Goal: Transaction & Acquisition: Obtain resource

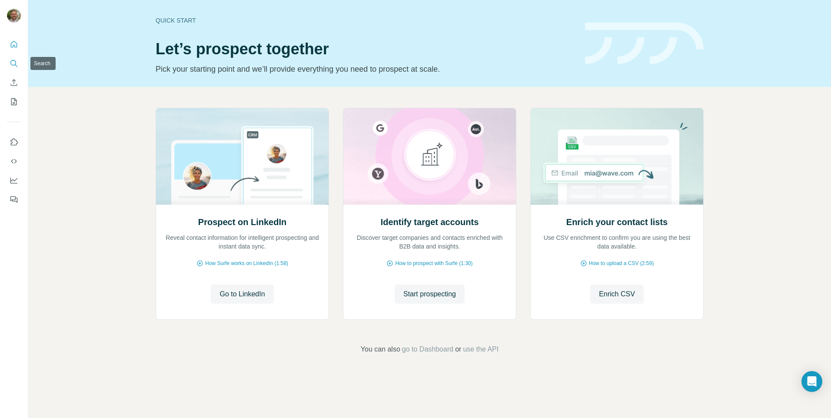
click at [12, 65] on icon "Search" at bounding box center [13, 63] width 6 height 6
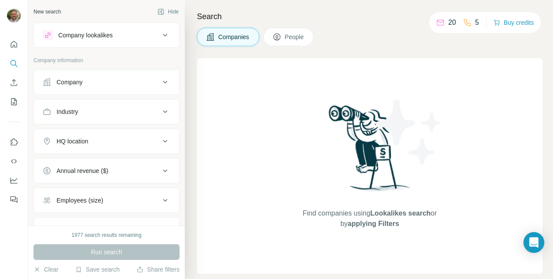
click at [98, 88] on button "Company" at bounding box center [106, 82] width 145 height 21
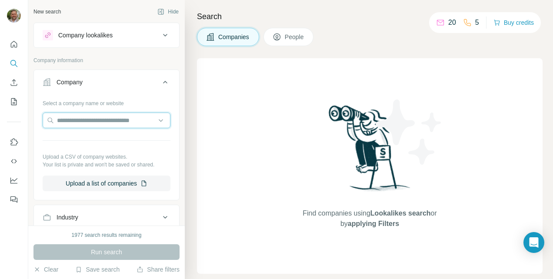
click at [77, 118] on input "text" at bounding box center [107, 121] width 128 height 16
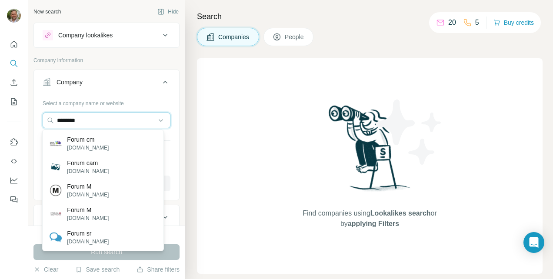
type input "********"
click at [119, 140] on div "Forum cm [DOMAIN_NAME]" at bounding box center [102, 143] width 117 height 23
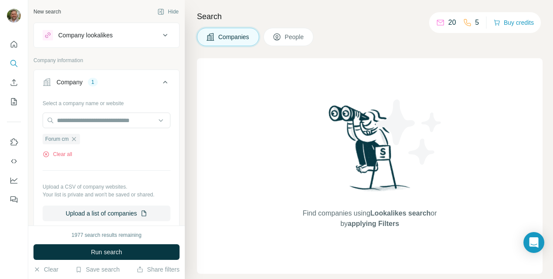
click at [103, 253] on span "Run search" at bounding box center [106, 252] width 31 height 9
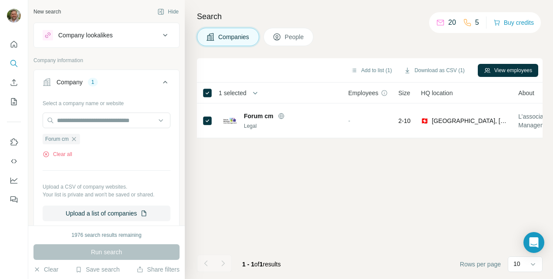
click at [284, 32] on button "People" at bounding box center [288, 37] width 50 height 18
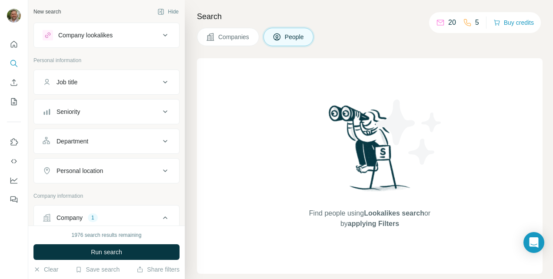
click at [243, 37] on span "Companies" at bounding box center [234, 37] width 32 height 9
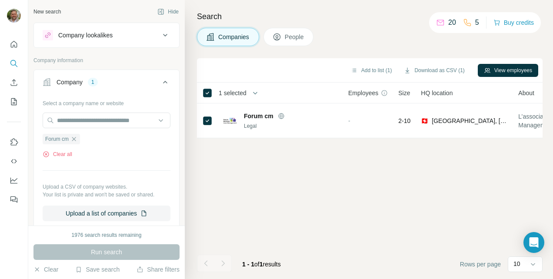
click at [490, 72] on button "View employees" at bounding box center [508, 70] width 60 height 13
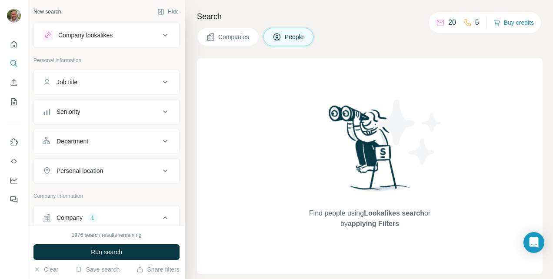
click at [109, 249] on span "Run search" at bounding box center [106, 252] width 31 height 9
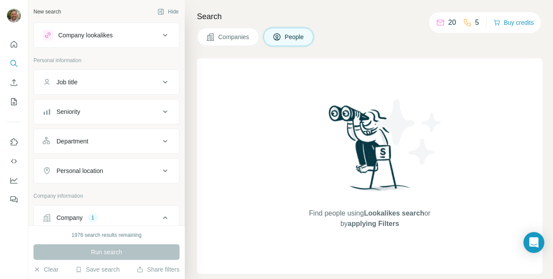
click at [232, 34] on span "Companies" at bounding box center [234, 37] width 32 height 9
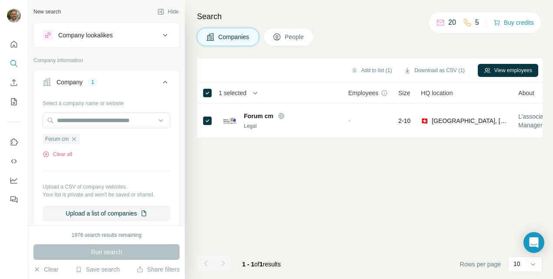
click at [48, 12] on div "New search" at bounding box center [46, 12] width 27 height 8
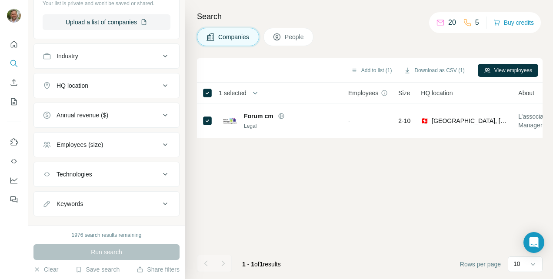
scroll to position [204, 0]
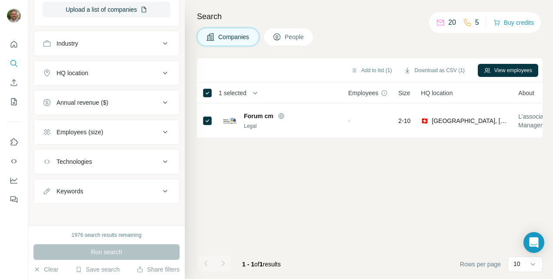
click at [41, 269] on button "Clear" at bounding box center [45, 269] width 25 height 9
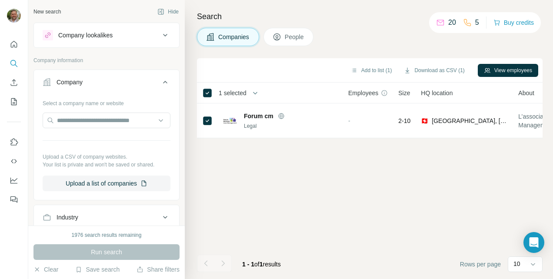
click at [281, 37] on icon at bounding box center [276, 37] width 9 height 9
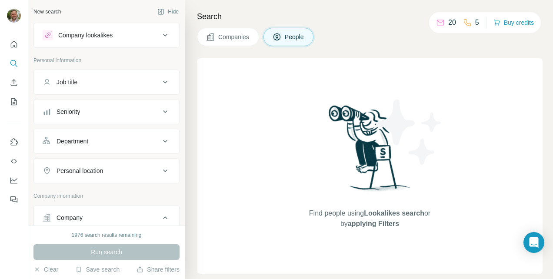
click at [223, 41] on button "Companies" at bounding box center [228, 37] width 62 height 18
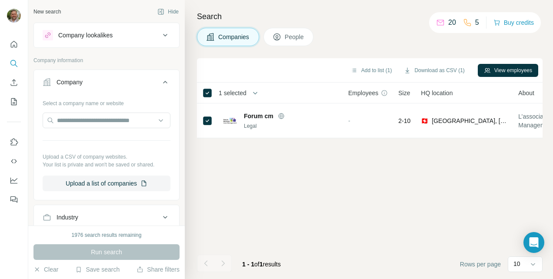
click at [288, 32] on button "People" at bounding box center [288, 37] width 50 height 18
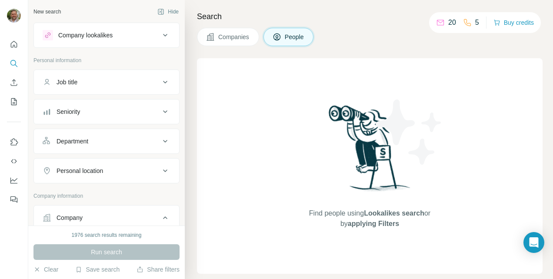
click at [231, 37] on span "Companies" at bounding box center [234, 37] width 32 height 9
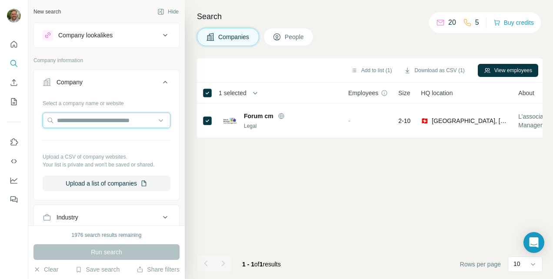
click at [78, 123] on input "text" at bounding box center [107, 121] width 128 height 16
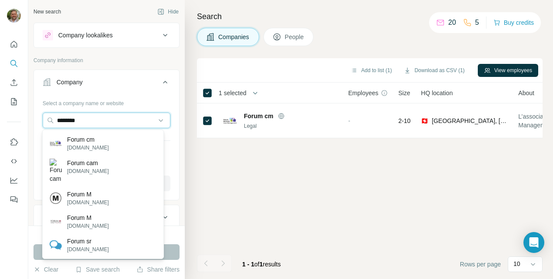
type input "********"
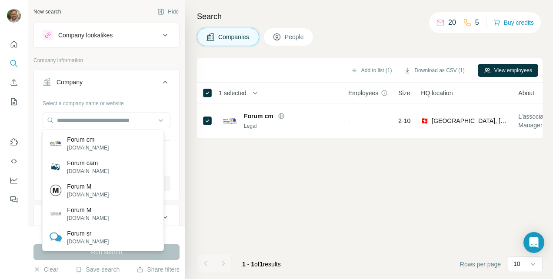
click at [225, 183] on div "Add to list (1) Download as CSV (1) View employees 1 selected Companies Employe…" at bounding box center [370, 168] width 346 height 221
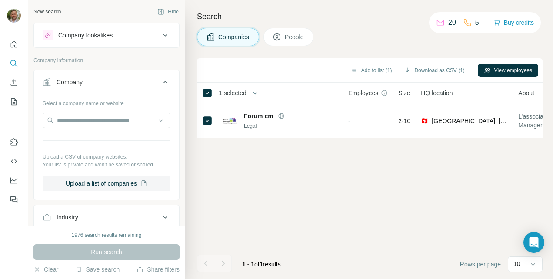
click at [108, 250] on div "Run search" at bounding box center [106, 252] width 146 height 16
click at [43, 270] on button "Clear" at bounding box center [45, 269] width 25 height 9
click at [53, 271] on button "Clear" at bounding box center [45, 269] width 25 height 9
click at [72, 118] on input "text" at bounding box center [107, 121] width 128 height 16
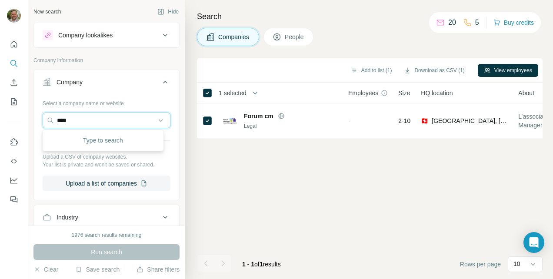
type input "*****"
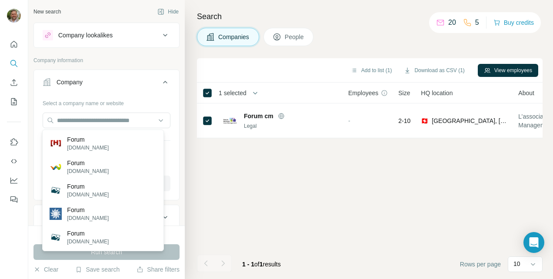
click at [202, 192] on div "Add to list (1) Download as CSV (1) View employees 1 selected Companies Employe…" at bounding box center [370, 168] width 346 height 221
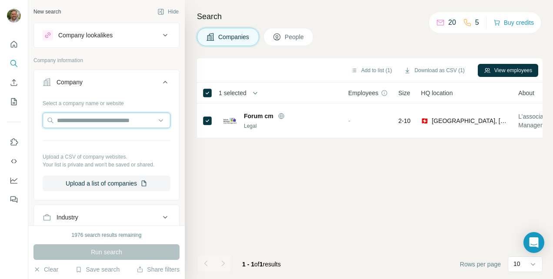
click at [71, 119] on input "text" at bounding box center [107, 121] width 128 height 16
type input "*****"
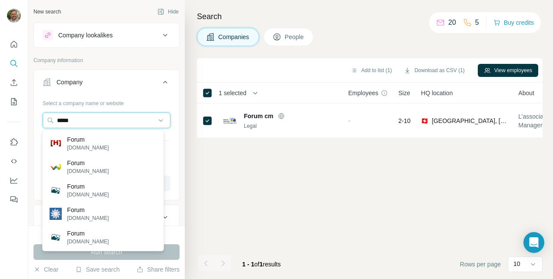
click at [98, 116] on input "*****" at bounding box center [107, 121] width 128 height 16
click at [155, 119] on input "*****" at bounding box center [107, 121] width 128 height 16
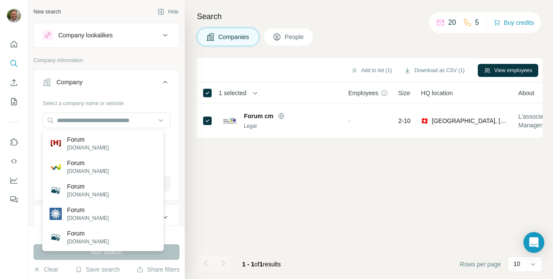
click at [166, 144] on div "Select a company name or website Upload a CSV of company websites. Your list is…" at bounding box center [106, 147] width 145 height 102
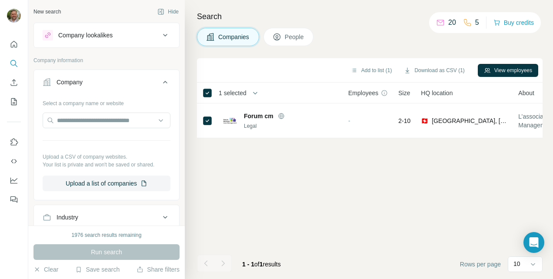
click at [111, 183] on button "Upload a list of companies" at bounding box center [107, 184] width 128 height 16
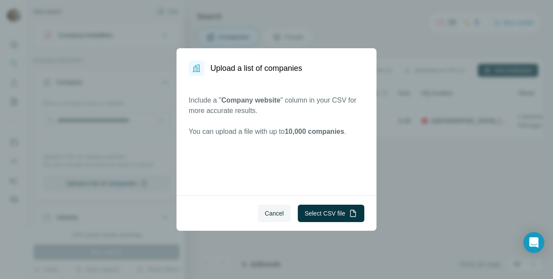
click at [266, 212] on span "Cancel" at bounding box center [274, 213] width 19 height 9
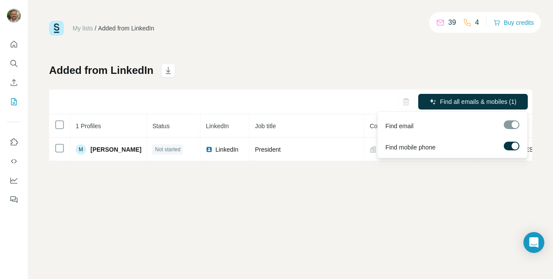
click at [458, 101] on span "Find all emails & mobiles (1)" at bounding box center [478, 101] width 76 height 9
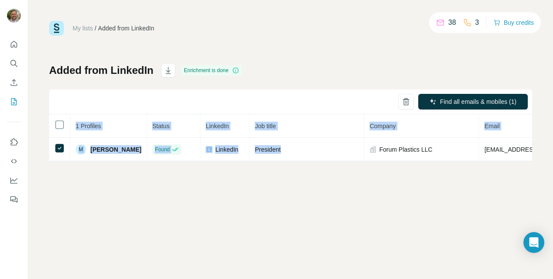
drag, startPoint x: 286, startPoint y: 146, endPoint x: 73, endPoint y: 195, distance: 218.5
click at [73, 195] on div "My lists / Added from LinkedIn 38 3 Buy credits Added from LinkedIn Enrichment …" at bounding box center [290, 139] width 525 height 279
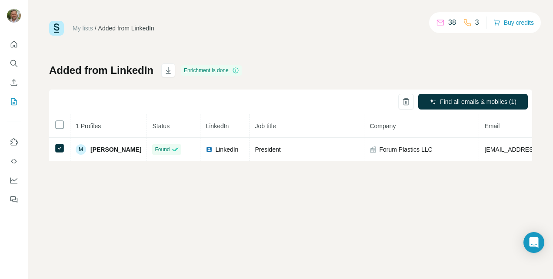
click at [68, 192] on div "My lists / Added from LinkedIn 38 3 Buy credits Added from LinkedIn Enrichment …" at bounding box center [290, 139] width 525 height 279
click at [11, 101] on icon "My lists" at bounding box center [14, 101] width 9 height 9
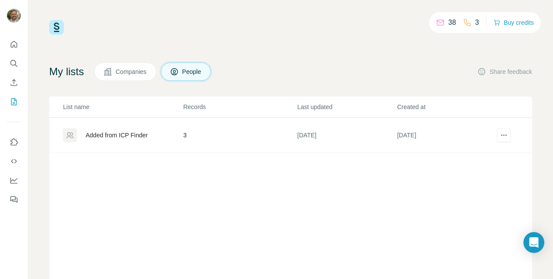
scroll to position [0, 0]
click at [121, 136] on div "Added from ICP Finder" at bounding box center [117, 135] width 62 height 9
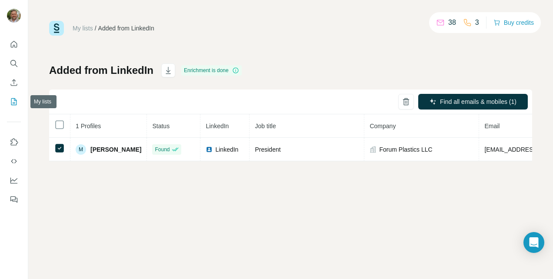
click at [16, 104] on icon "My lists" at bounding box center [14, 101] width 9 height 9
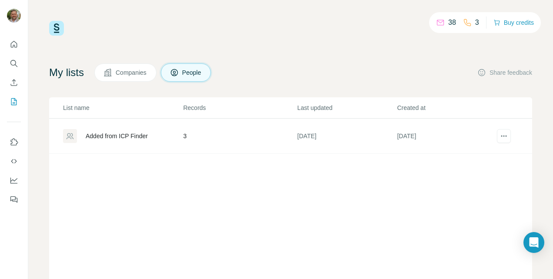
click at [106, 135] on div "Added from ICP Finder" at bounding box center [117, 136] width 62 height 9
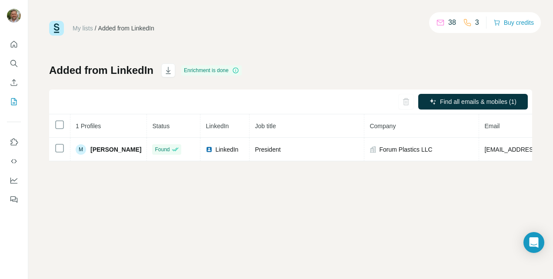
drag, startPoint x: 110, startPoint y: 150, endPoint x: 357, endPoint y: 223, distance: 257.3
click at [357, 223] on div "My lists / Added from LinkedIn 38 3 Buy credits Added from LinkedIn Enrichment …" at bounding box center [290, 139] width 525 height 279
click at [0, 0] on icon at bounding box center [0, 0] width 0 height 0
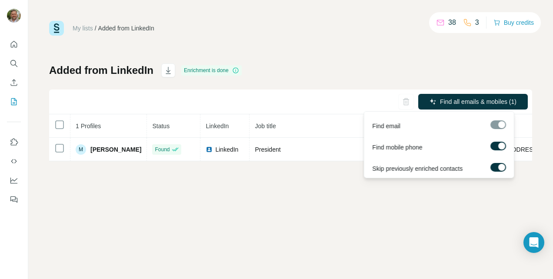
click at [449, 98] on span "Find all emails & mobiles (1)" at bounding box center [478, 101] width 76 height 9
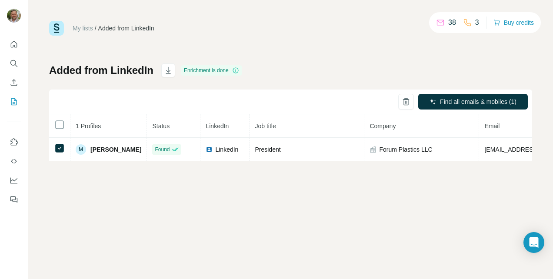
drag, startPoint x: 110, startPoint y: 150, endPoint x: 95, endPoint y: 176, distance: 30.2
click at [95, 176] on div "My lists / Added from LinkedIn 38 3 Buy credits Added from LinkedIn Enrichment …" at bounding box center [290, 139] width 525 height 279
click at [11, 43] on icon "Quick start" at bounding box center [14, 44] width 9 height 9
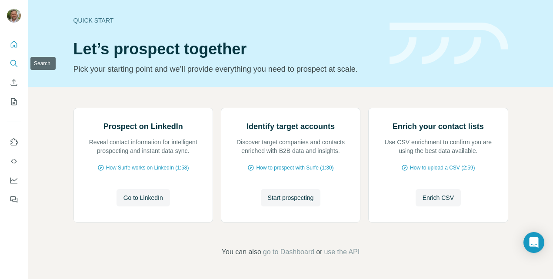
click at [12, 65] on icon "Search" at bounding box center [13, 63] width 6 height 6
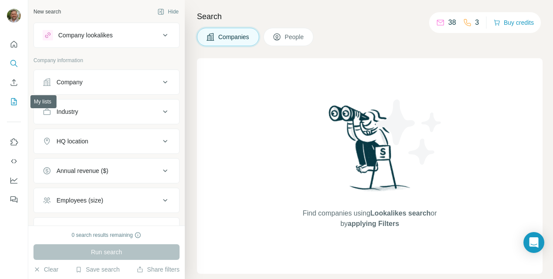
click at [11, 101] on icon "My lists" at bounding box center [14, 101] width 6 height 7
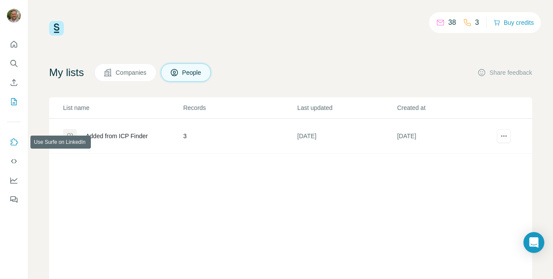
click at [13, 141] on icon "Use Surfe on LinkedIn" at bounding box center [14, 142] width 9 height 9
click at [14, 103] on icon "My lists" at bounding box center [15, 101] width 4 height 6
click at [11, 64] on icon "Search" at bounding box center [13, 63] width 6 height 6
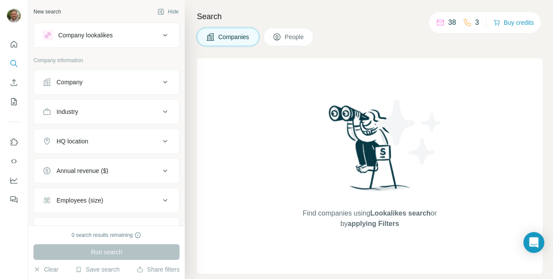
click at [294, 37] on span "People" at bounding box center [295, 37] width 20 height 9
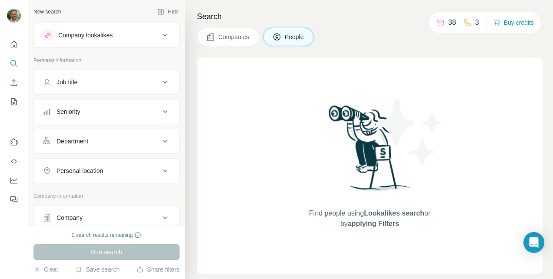
click at [234, 39] on span "Companies" at bounding box center [234, 37] width 32 height 9
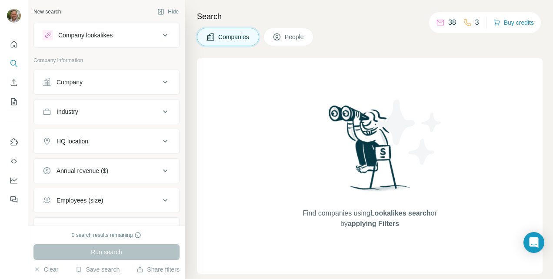
click at [131, 83] on div "Company" at bounding box center [101, 82] width 117 height 9
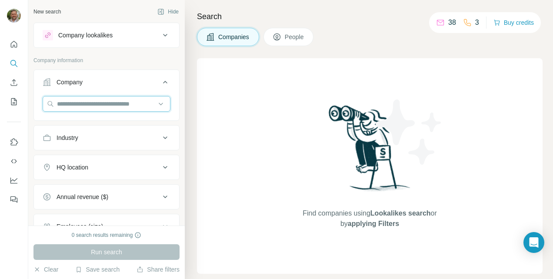
click at [106, 102] on input "text" at bounding box center [107, 104] width 128 height 16
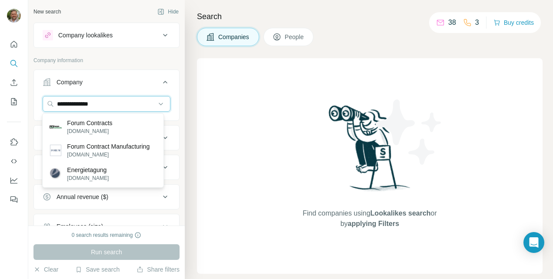
type input "**********"
click at [97, 154] on p "forumcm.com" at bounding box center [108, 155] width 83 height 8
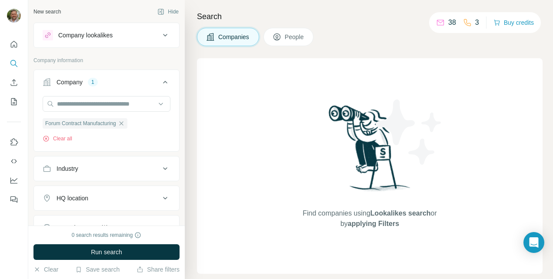
click at [105, 255] on span "Run search" at bounding box center [106, 252] width 31 height 9
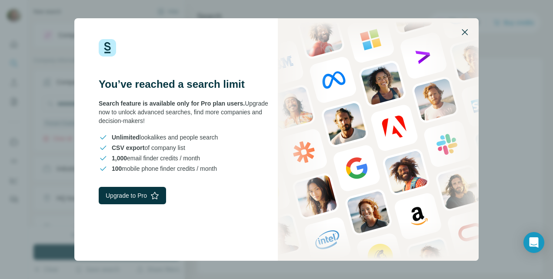
click at [462, 29] on icon "button" at bounding box center [464, 32] width 10 height 10
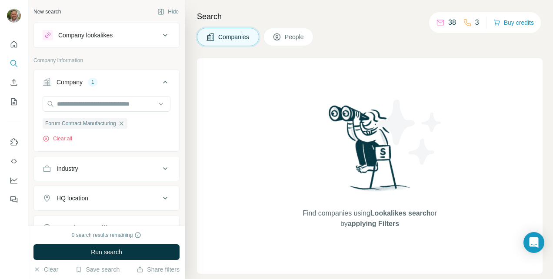
click at [287, 40] on span "People" at bounding box center [295, 37] width 20 height 9
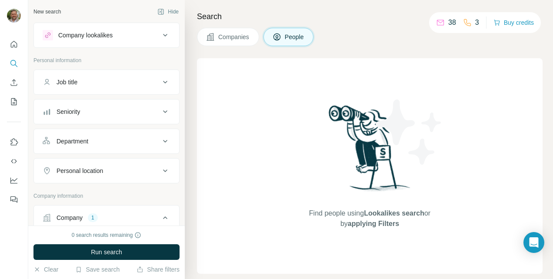
click at [267, 159] on div "Find people using Lookalikes search or by applying Filters" at bounding box center [370, 166] width 346 height 216
click at [50, 269] on button "Clear" at bounding box center [45, 269] width 25 height 9
